Goal: Task Accomplishment & Management: Manage account settings

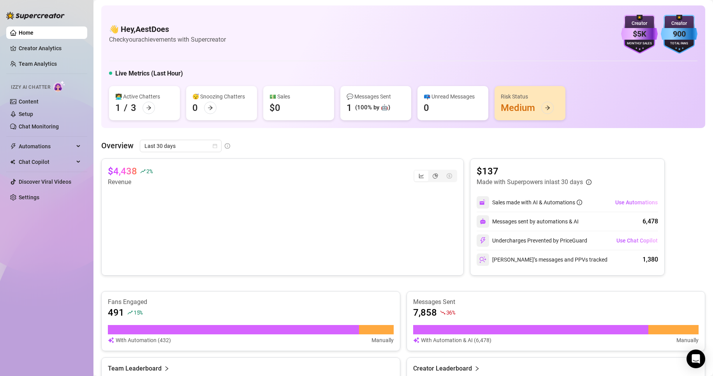
drag, startPoint x: 126, startPoint y: 314, endPoint x: 134, endPoint y: 317, distance: 8.1
click at [132, 317] on div "491 15 %" at bounding box center [251, 312] width 286 height 12
click at [151, 319] on div "Fans Engaged 491 15 % With Automation (432) Manually" at bounding box center [251, 321] width 286 height 47
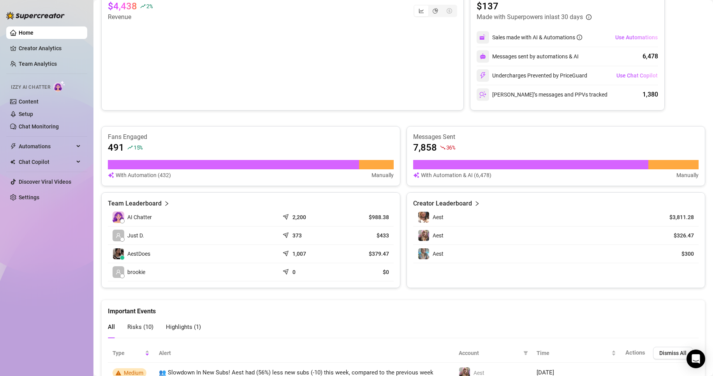
scroll to position [234, 0]
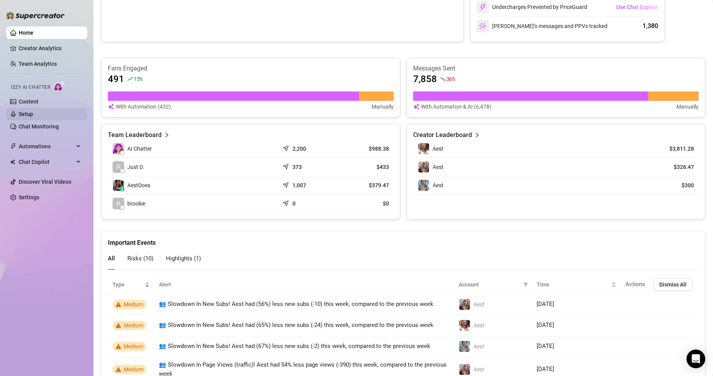
click at [33, 111] on link "Setup" at bounding box center [26, 114] width 14 height 6
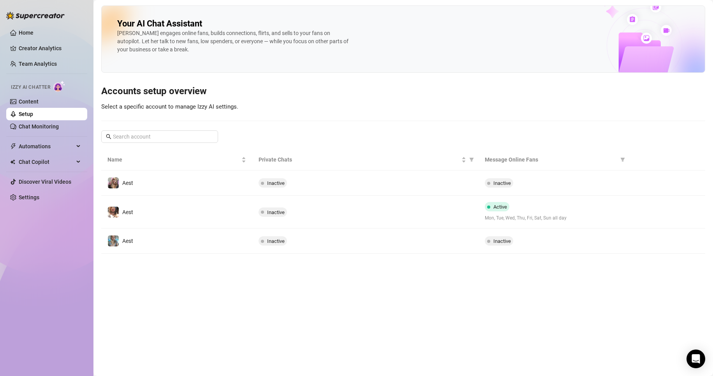
click at [364, 223] on td "Inactive" at bounding box center [365, 212] width 227 height 33
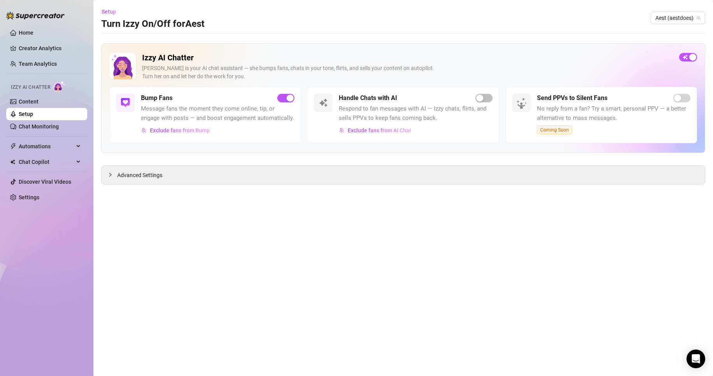
click at [494, 96] on div "Handle Chats with AI Respond to fan messages with AI — Izzy chats, flirts, and …" at bounding box center [402, 115] width 191 height 56
click at [477, 100] on div "button" at bounding box center [479, 98] width 7 height 7
